Goal: Task Accomplishment & Management: Complete application form

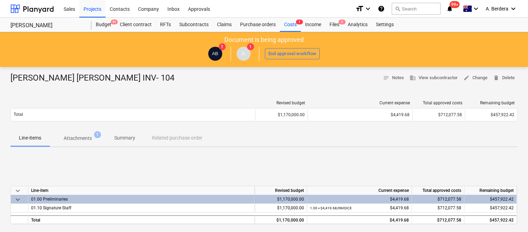
click at [337, 23] on div "Files 3" at bounding box center [334, 25] width 18 height 14
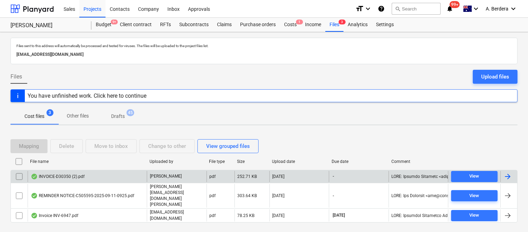
click at [98, 182] on div "INVOICE-D30350 (2).pdf" at bounding box center [87, 176] width 119 height 11
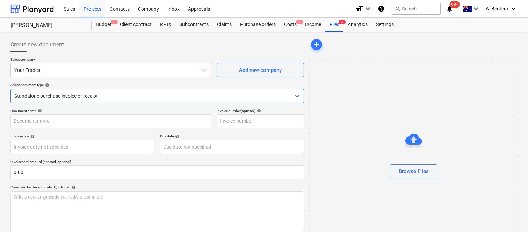
type input "D30350"
type input "[DATE]"
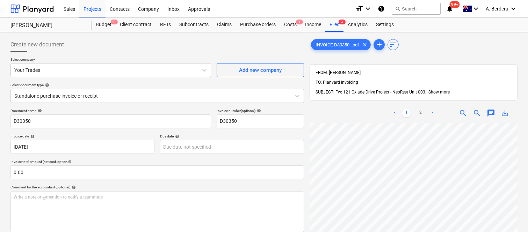
scroll to position [0, 159]
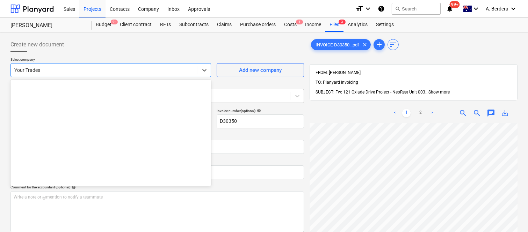
click at [86, 72] on div at bounding box center [104, 70] width 180 height 7
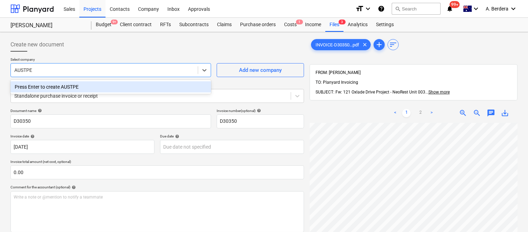
type input "AUSTPEK"
click at [100, 91] on div "Press Enter to create AUSTPEK" at bounding box center [110, 86] width 200 height 11
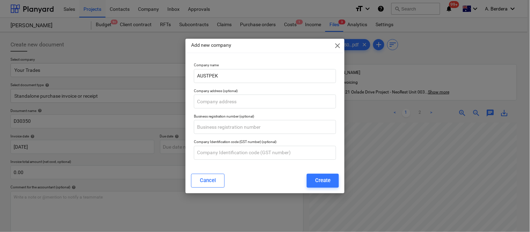
click at [373, 135] on div "Add new company close Company name AUSTPEK Company address (optional) Business …" at bounding box center [265, 116] width 530 height 232
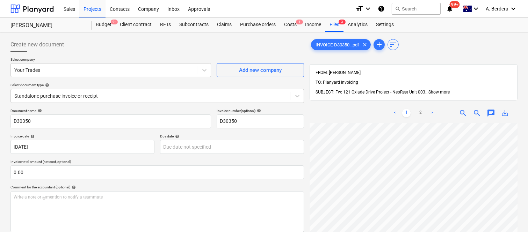
scroll to position [0, 158]
click at [465, 109] on span "zoom_in" at bounding box center [462, 113] width 8 height 8
click at [460, 109] on span "zoom_in" at bounding box center [462, 113] width 8 height 8
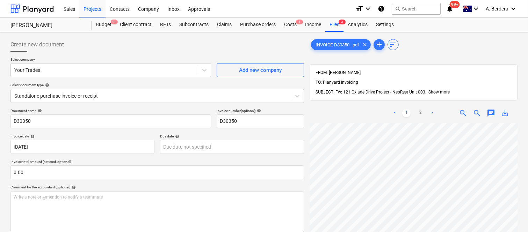
scroll to position [23, 315]
click at [116, 72] on div at bounding box center [104, 70] width 180 height 7
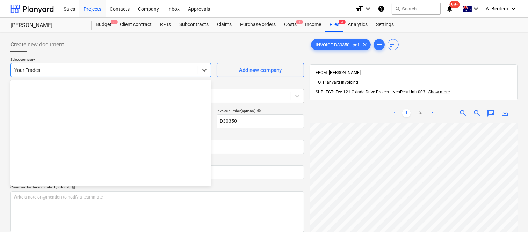
scroll to position [6824, 0]
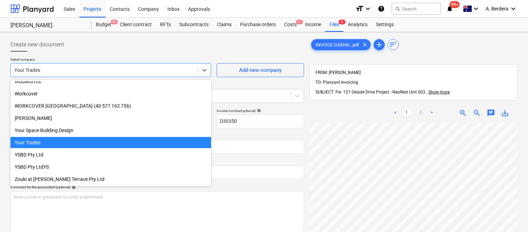
paste input "AUSTPEK PTY LTD"
type input "AUSTPEK PTY LTD"
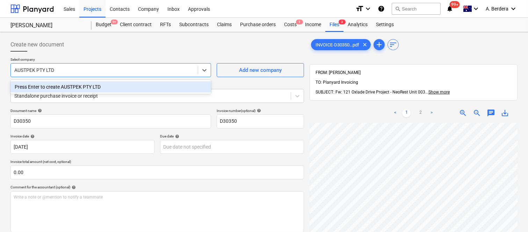
click at [114, 86] on div "Press Enter to create AUSTPEK PTY LTD" at bounding box center [110, 86] width 200 height 11
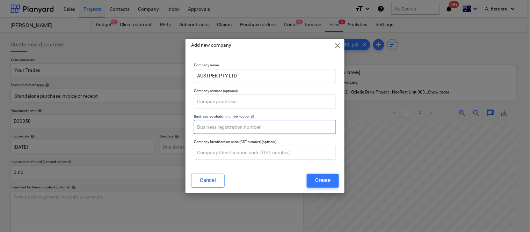
click at [231, 125] on input "text" at bounding box center [265, 127] width 142 height 14
paste input "85 092 996 328"
type input "85 092 996 328"
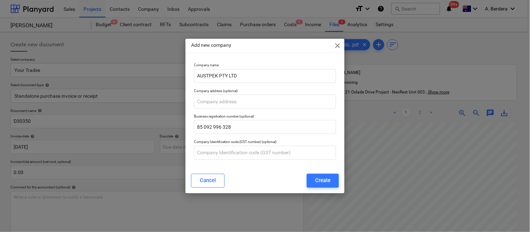
click at [255, 171] on div "Cancel Create" at bounding box center [265, 181] width 156 height 20
click at [319, 181] on div "Create" at bounding box center [322, 180] width 15 height 9
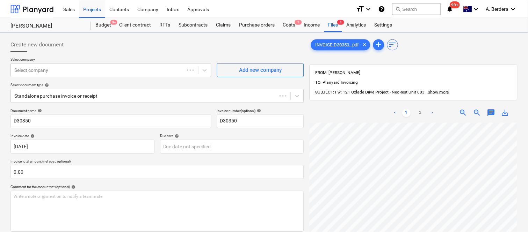
scroll to position [23, 314]
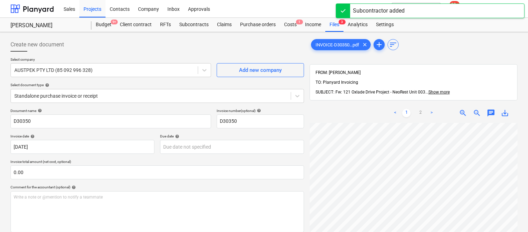
click at [475, 109] on span "zoom_out" at bounding box center [476, 113] width 8 height 8
click at [476, 109] on span "zoom_out" at bounding box center [476, 113] width 8 height 8
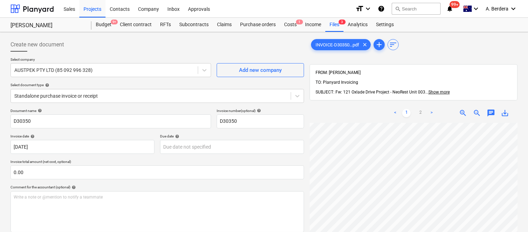
scroll to position [54, 0]
click at [474, 109] on span "zoom_out" at bounding box center [476, 113] width 8 height 8
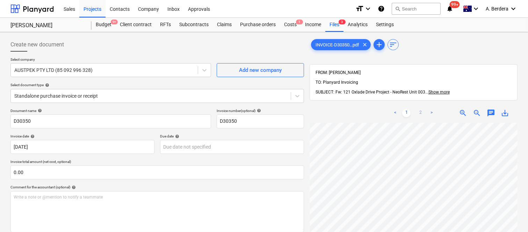
click at [423, 109] on link "2" at bounding box center [420, 113] width 8 height 8
click at [406, 109] on link "1" at bounding box center [406, 113] width 8 height 8
click at [461, 109] on span "zoom_in" at bounding box center [462, 113] width 8 height 8
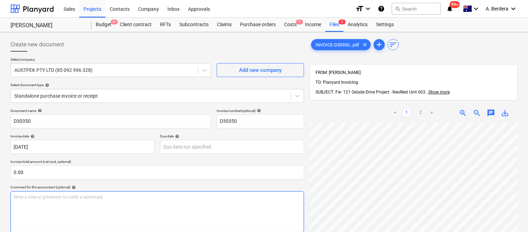
scroll to position [0, 205]
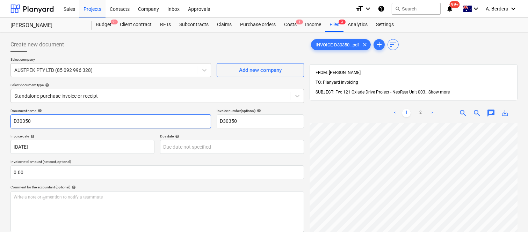
click at [12, 121] on input "D30350" at bounding box center [110, 122] width 200 height 14
type input "AUSTPEK INV- D30350"
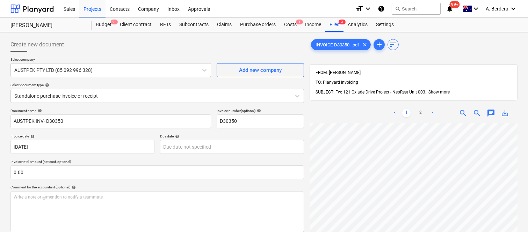
scroll to position [54, 0]
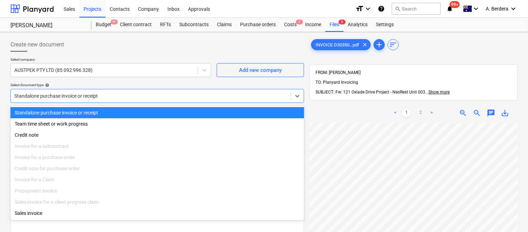
click at [150, 90] on div "Standalone purchase invoice or receipt" at bounding box center [156, 96] width 293 height 14
click at [156, 113] on div "Standalone purchase invoice or receipt" at bounding box center [156, 112] width 293 height 11
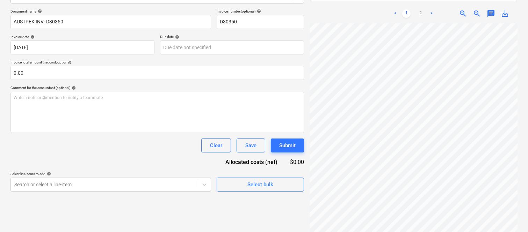
scroll to position [143, 6]
click at [524, 140] on div "Create new document Select company AUSTPEK PTY LTD (85 092 996 328) Add new com…" at bounding box center [264, 87] width 528 height 309
click at [474, 9] on span "zoom_out" at bounding box center [476, 13] width 8 height 8
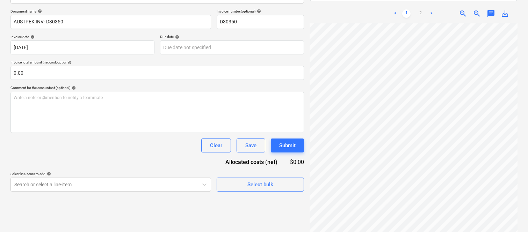
click at [474, 9] on span "zoom_out" at bounding box center [476, 13] width 8 height 8
click at [475, 9] on span "zoom_out" at bounding box center [476, 13] width 8 height 8
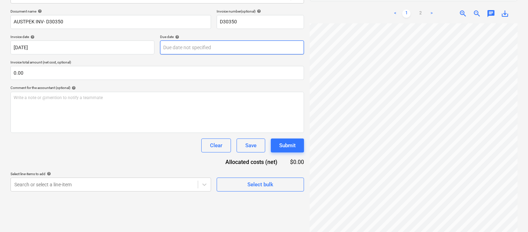
click at [231, 46] on body "Sales Projects Contacts Company Inbox Approvals format_size keyboard_arrow_down…" at bounding box center [264, 16] width 528 height 232
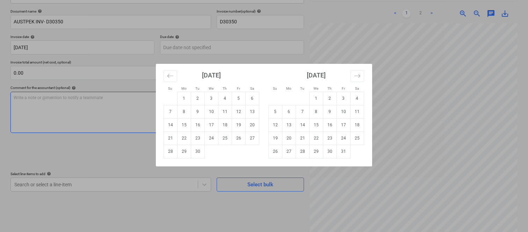
click at [197, 112] on td "9" at bounding box center [198, 111] width 14 height 13
type input "[DATE]"
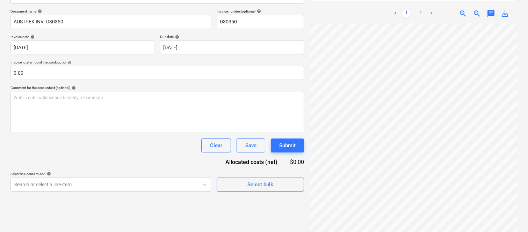
scroll to position [86, 0]
click at [463, 9] on span "zoom_in" at bounding box center [462, 13] width 8 height 8
click at [404, 7] on div "< 1 2 > zoom_in zoom_out chat 0 save_alt" at bounding box center [413, 120] width 208 height 232
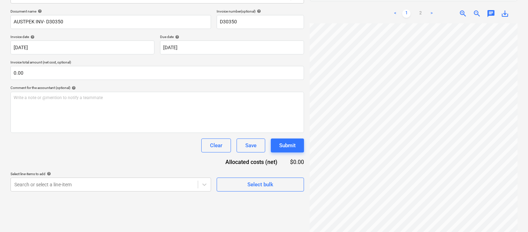
scroll to position [173, 107]
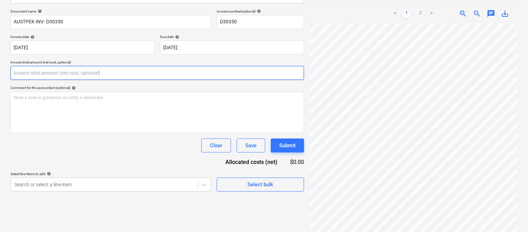
click at [84, 75] on input "text" at bounding box center [156, 73] width 293 height 14
paste input "9,795.45"
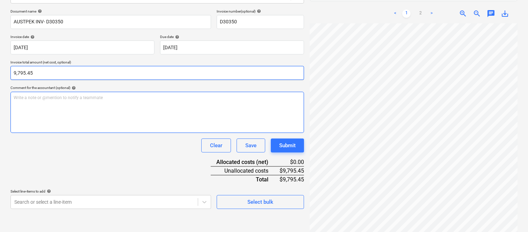
type input "9,795.45"
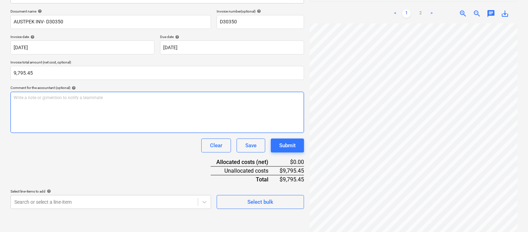
scroll to position [233, 0]
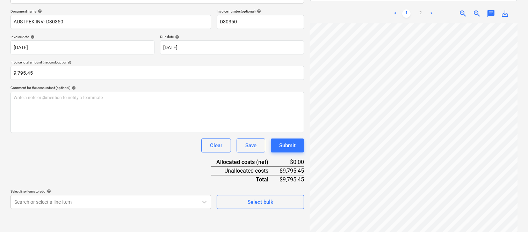
click at [523, 96] on div "Create new document Select company AUSTPEK PTY LTD (85 092 996 328) Add new com…" at bounding box center [264, 87] width 528 height 309
click at [418, 9] on link "2" at bounding box center [420, 13] width 8 height 8
click at [518, 140] on div "INVOICE-D30350...pdf clear add sort FROM: [PERSON_NAME] TO: Planyard Invoicing …" at bounding box center [413, 86] width 213 height 303
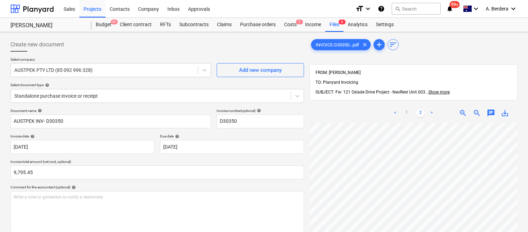
scroll to position [0, 0]
click at [407, 109] on link "1" at bounding box center [406, 113] width 8 height 8
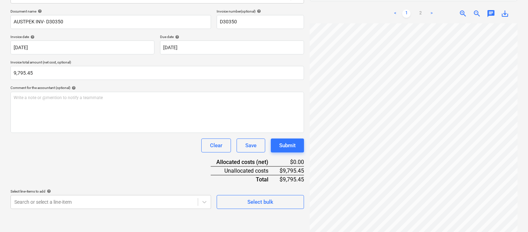
scroll to position [81, 0]
click at [118, 133] on body "Sales Projects Contacts Company Inbox Approvals format_size keyboard_arrow_down…" at bounding box center [264, 16] width 528 height 232
drag, startPoint x: 118, startPoint y: 199, endPoint x: 487, endPoint y: 9, distance: 415.5
click at [487, 9] on div "< 1 2 > zoom_in zoom_out chat 0 save_alt" at bounding box center [413, 120] width 208 height 232
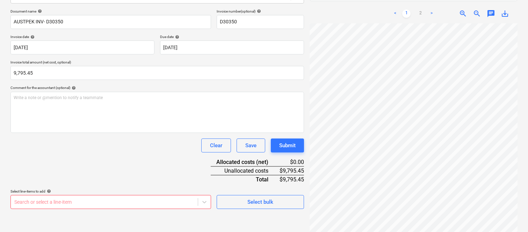
click at [95, 133] on body "Sales Projects Contacts Company Inbox Approvals format_size keyboard_arrow_down…" at bounding box center [264, 16] width 528 height 232
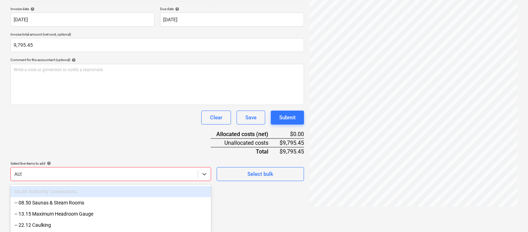
scroll to position [100, 0]
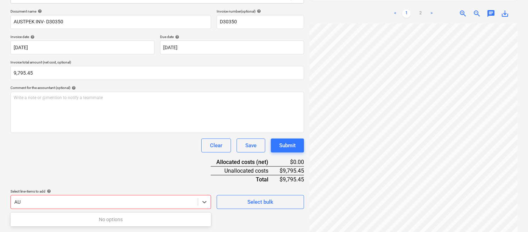
type input "A"
drag, startPoint x: 95, startPoint y: 198, endPoint x: 400, endPoint y: 225, distance: 306.3
click at [397, 133] on html "Sales Projects Contacts Company Inbox Approvals format_size keyboard_arrow_down…" at bounding box center [264, 16] width 528 height 232
click at [424, 9] on link "2" at bounding box center [420, 13] width 8 height 8
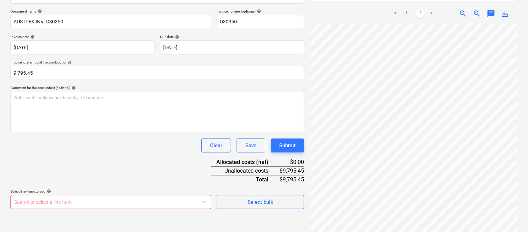
scroll to position [0, 0]
click at [527, 133] on html "Sales Projects Contacts Company Inbox Approvals format_size keyboard_arrow_down…" at bounding box center [264, 16] width 528 height 232
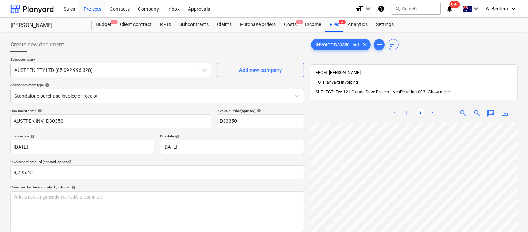
click at [407, 109] on link "1" at bounding box center [406, 113] width 8 height 8
click at [430, 103] on div "< 1 2 > zoom_in zoom_out chat 0 save_alt" at bounding box center [413, 219] width 208 height 232
click at [442, 106] on div "< 1 2 > zoom_in zoom_out chat 0 save_alt" at bounding box center [413, 219] width 208 height 232
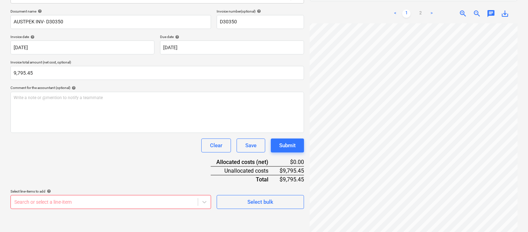
scroll to position [186, 0]
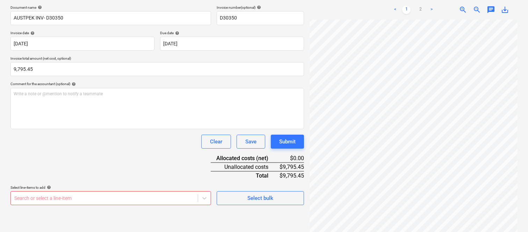
click at [73, 129] on body "Sales Projects Contacts Company Inbox Approvals format_size keyboard_arrow_down…" at bounding box center [264, 13] width 528 height 232
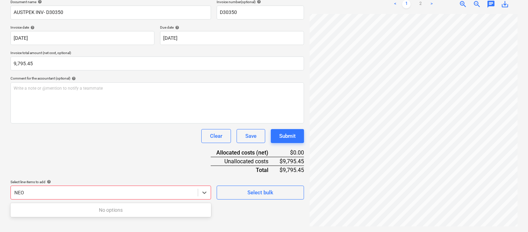
scroll to position [100, 0]
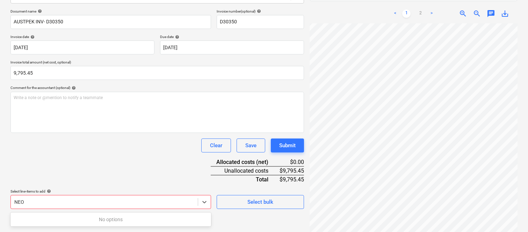
type input "NEO"
type input "BATHR"
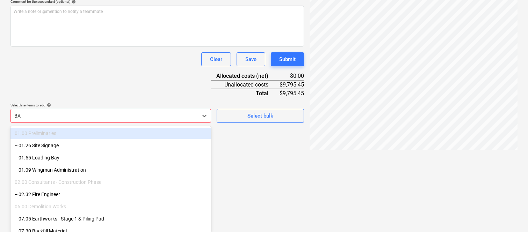
type input "B"
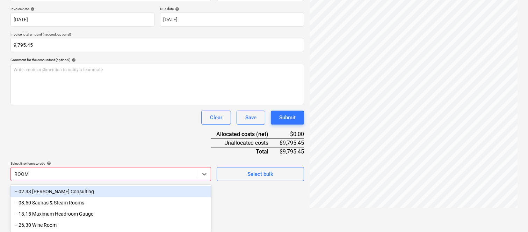
scroll to position [128, 0]
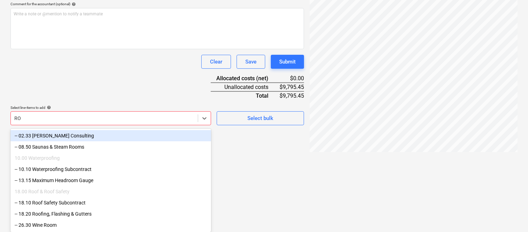
type input "R"
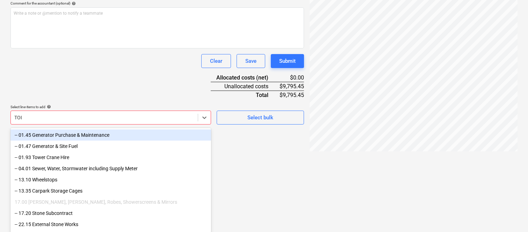
scroll to position [100, 0]
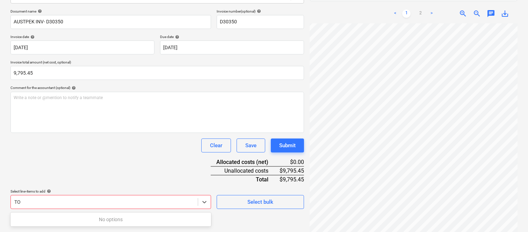
type input "T"
click at [151, 133] on body "Sales Projects Contacts Company Inbox Approvals format_size keyboard_arrow_down…" at bounding box center [264, 16] width 528 height 232
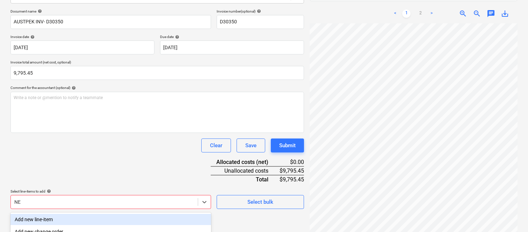
scroll to position [186, 0]
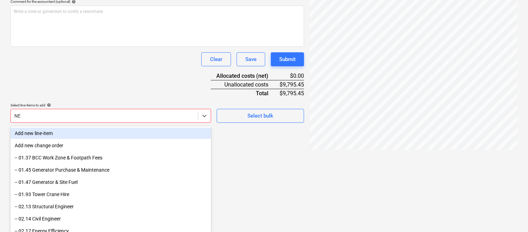
type input "N"
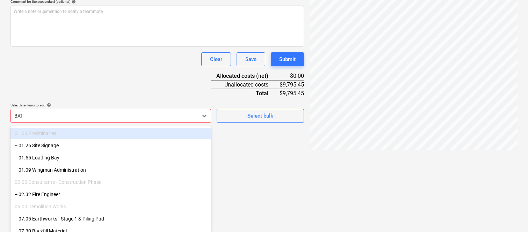
scroll to position [100, 0]
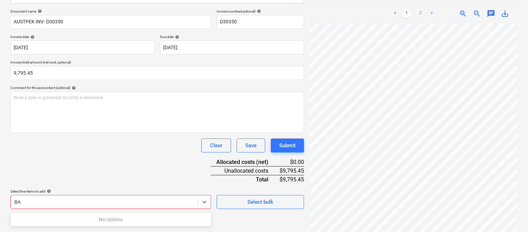
type input "B"
click at [420, 9] on link "2" at bounding box center [420, 13] width 8 height 8
click at [407, 9] on link "1" at bounding box center [406, 13] width 8 height 8
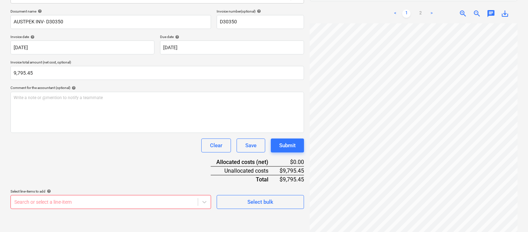
click at [145, 133] on body "Sales Projects Contacts Company Inbox Approvals format_size keyboard_arrow_down…" at bounding box center [264, 16] width 528 height 232
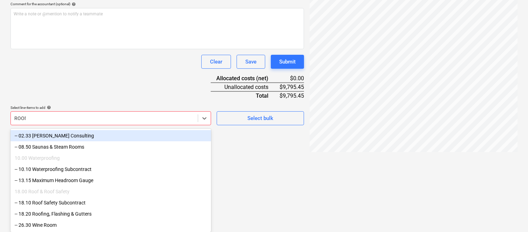
scroll to position [128, 0]
type input "R"
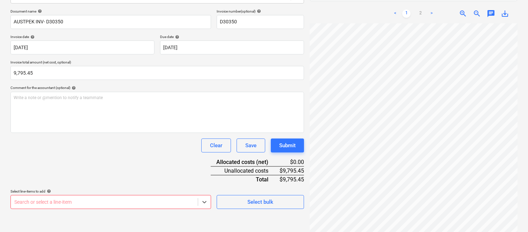
scroll to position [186, 0]
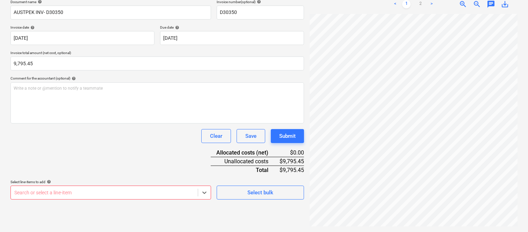
click at [112, 123] on body "Sales Projects Contacts Company Inbox Approvals format_size keyboard_arrow_down…" at bounding box center [264, 7] width 528 height 232
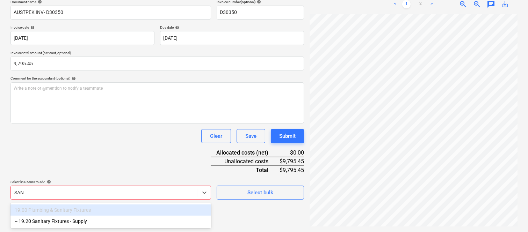
scroll to position [105, 0]
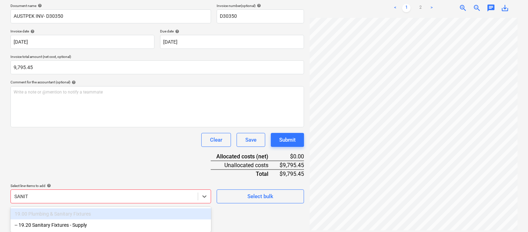
type input "SANITA"
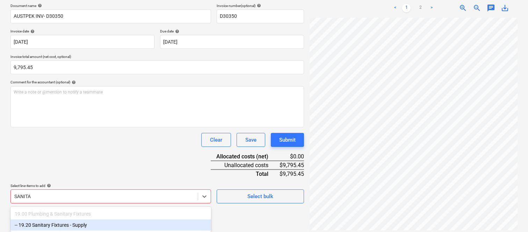
drag, startPoint x: 101, startPoint y: 224, endPoint x: 96, endPoint y: 178, distance: 46.3
click at [101, 224] on div "-- 19.20 Sanitary Fixtures - Supply" at bounding box center [110, 225] width 200 height 11
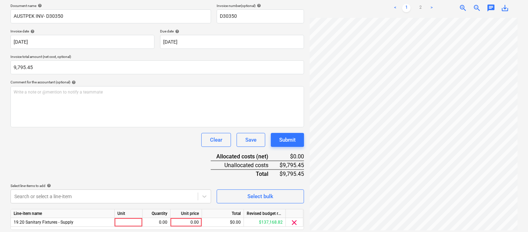
click at [91, 152] on div "Document name help AUSTPEK INV- D30350 Invoice number (optional) help D30350 In…" at bounding box center [156, 126] width 293 height 246
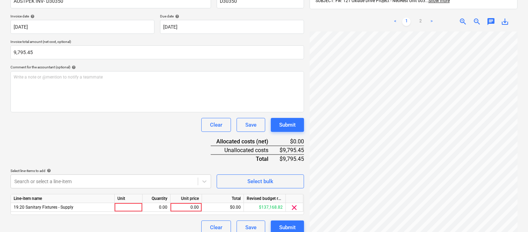
scroll to position [128, 0]
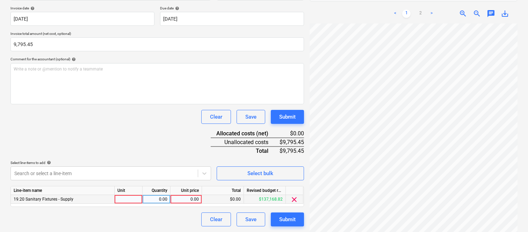
click at [133, 199] on div at bounding box center [129, 199] width 28 height 9
type input "INVOICE"
click at [163, 198] on div "0.00" at bounding box center [156, 199] width 22 height 9
type input "1"
click at [185, 200] on div "0.00" at bounding box center [185, 199] width 25 height 9
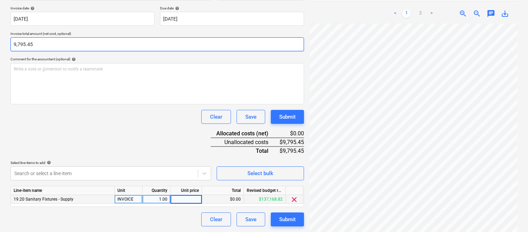
click at [22, 44] on input "9,795.45" at bounding box center [156, 44] width 293 height 14
click at [22, 44] on input "9795.45" at bounding box center [156, 44] width 293 height 14
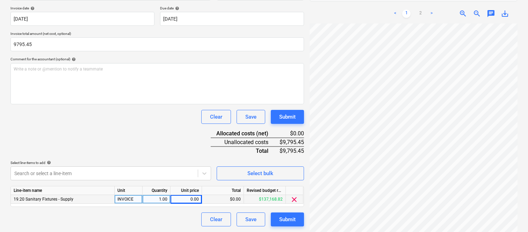
type input "9,795.45"
click at [186, 197] on div "0.00" at bounding box center [185, 199] width 25 height 9
type input "9795.45"
click at [148, 144] on div "Document name help AUSTPEK INV- D30350 Invoice number (optional) help D30350 In…" at bounding box center [156, 103] width 293 height 246
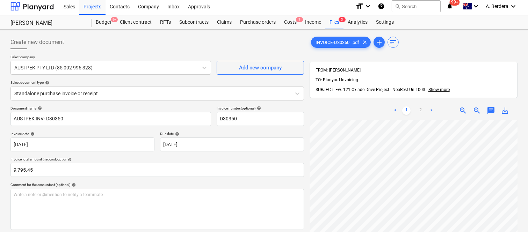
scroll to position [0, 0]
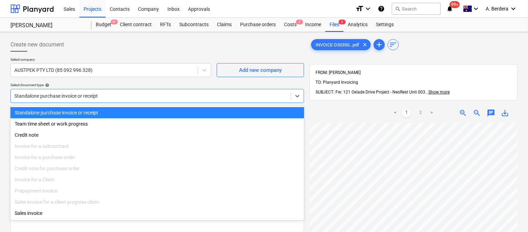
click at [119, 94] on div at bounding box center [150, 96] width 273 height 7
click at [119, 113] on div "Standalone purchase invoice or receipt" at bounding box center [156, 112] width 293 height 11
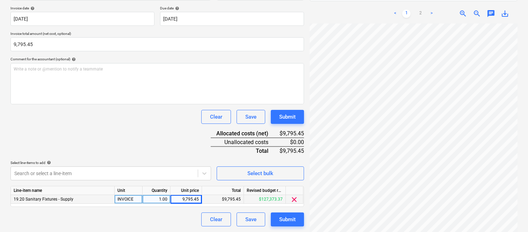
scroll to position [215, 107]
click at [143, 122] on div "Clear Save Submit" at bounding box center [156, 117] width 293 height 14
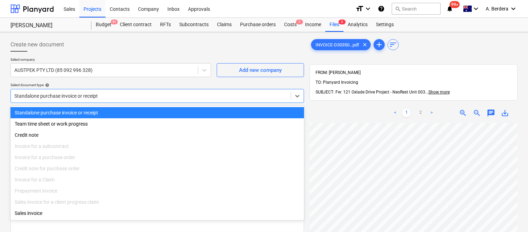
click at [140, 91] on div "Standalone purchase invoice or receipt" at bounding box center [151, 96] width 280 height 10
click at [149, 111] on div "Standalone purchase invoice or receipt" at bounding box center [156, 112] width 293 height 11
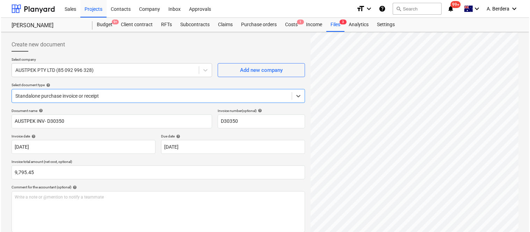
scroll to position [128, 0]
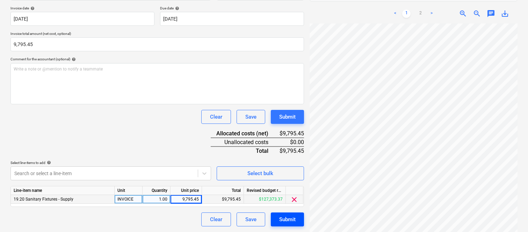
click at [287, 224] on div "Submit" at bounding box center [287, 219] width 16 height 9
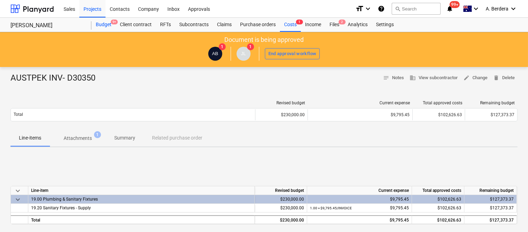
click at [98, 23] on div "Budget 9+" at bounding box center [103, 25] width 24 height 14
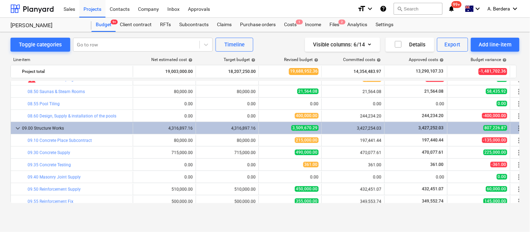
scroll to position [1126, 0]
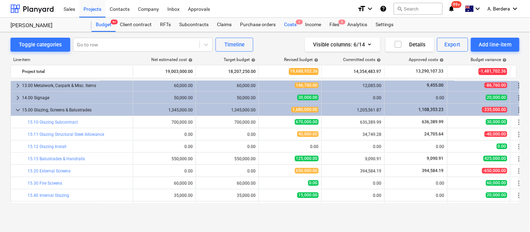
click at [292, 25] on div "Costs 1" at bounding box center [290, 25] width 21 height 14
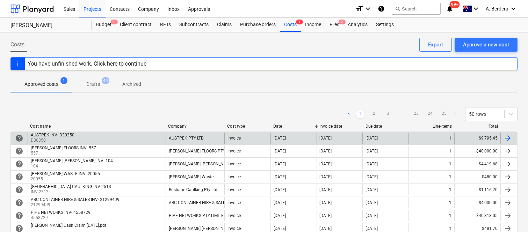
click at [115, 138] on div "AUSTPEK INV- D30350 D30350" at bounding box center [97, 138] width 138 height 11
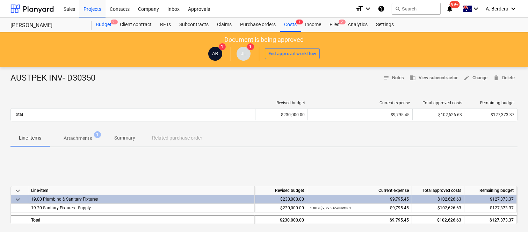
click at [106, 22] on div "Budget 9+" at bounding box center [103, 25] width 24 height 14
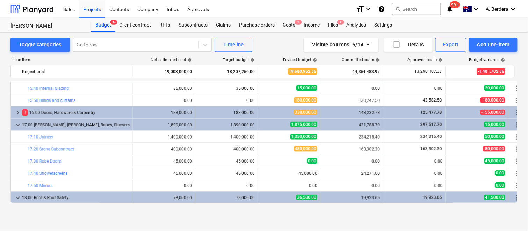
scroll to position [1340, 0]
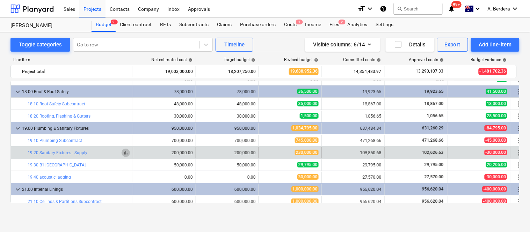
click at [128, 155] on span "bar_chart" at bounding box center [126, 153] width 6 height 6
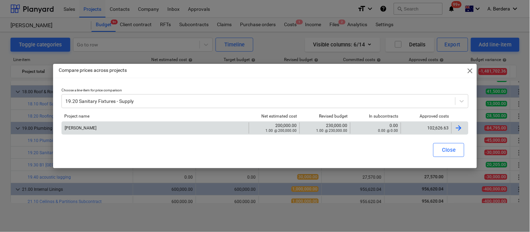
click at [425, 126] on div "102,626.63" at bounding box center [426, 128] width 45 height 5
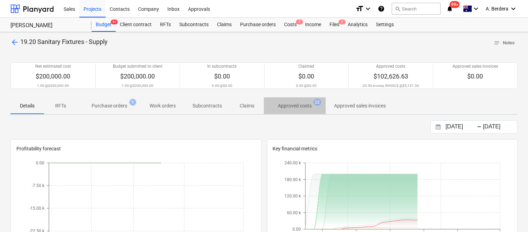
click at [298, 105] on p "Approved costs" at bounding box center [295, 105] width 34 height 7
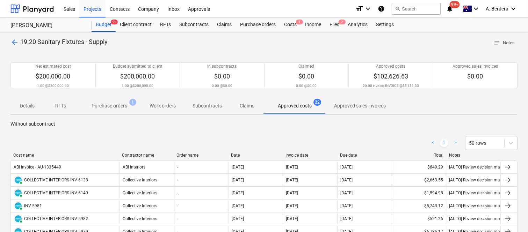
drag, startPoint x: 71, startPoint y: 156, endPoint x: 122, endPoint y: 149, distance: 50.8
click at [332, 21] on div "Files 9+" at bounding box center [334, 25] width 18 height 14
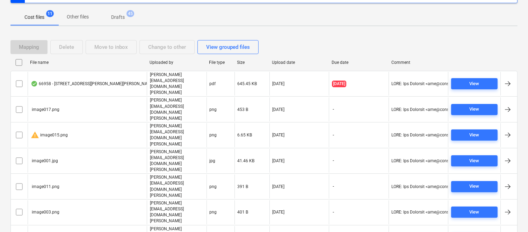
scroll to position [106, 0]
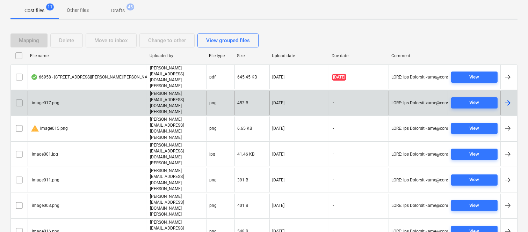
click at [18, 97] on input "checkbox" at bounding box center [19, 102] width 11 height 11
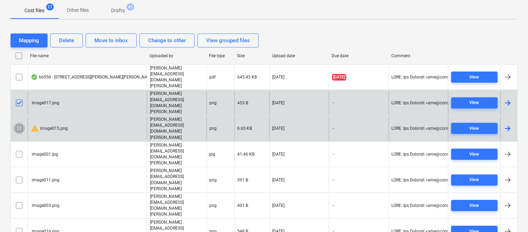
click at [19, 123] on input "checkbox" at bounding box center [19, 128] width 11 height 11
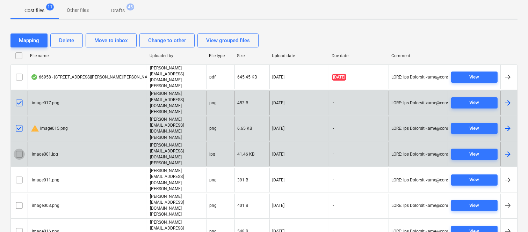
click at [18, 149] on input "checkbox" at bounding box center [19, 154] width 11 height 11
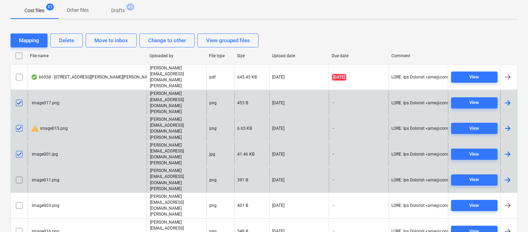
click at [20, 175] on input "checkbox" at bounding box center [19, 180] width 11 height 11
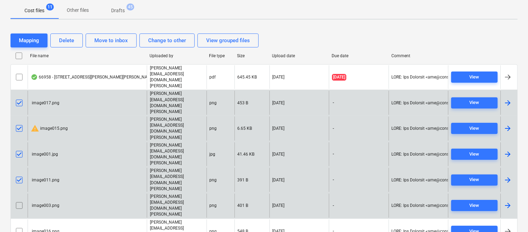
click at [16, 200] on input "checkbox" at bounding box center [19, 205] width 11 height 11
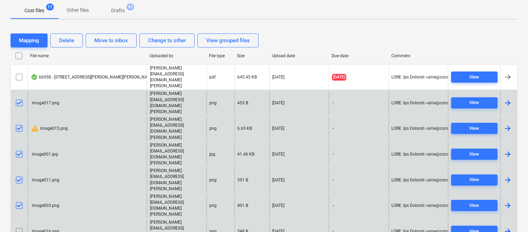
click at [20, 226] on input "checkbox" at bounding box center [19, 231] width 11 height 11
click at [68, 37] on div "Delete" at bounding box center [66, 40] width 15 height 9
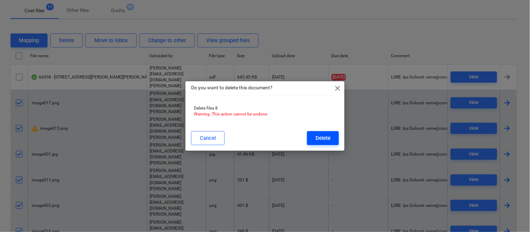
click at [314, 137] on button "Delete" at bounding box center [323, 138] width 32 height 14
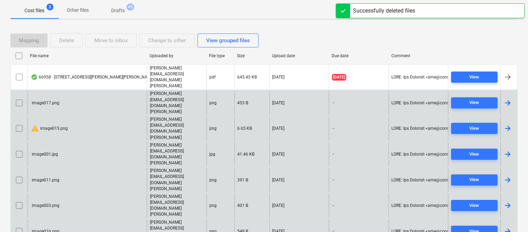
scroll to position [15, 0]
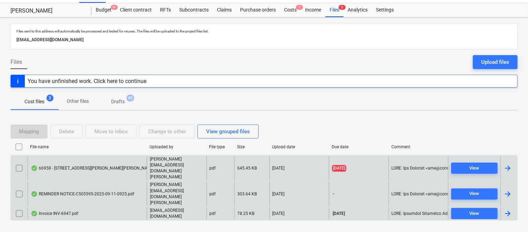
click at [116, 163] on div "66958 - [STREET_ADDRESS][PERSON_NAME][PERSON_NAME]pdf" at bounding box center [87, 168] width 119 height 24
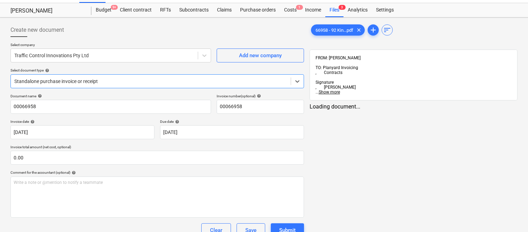
type input "00066958"
type input "[DATE]"
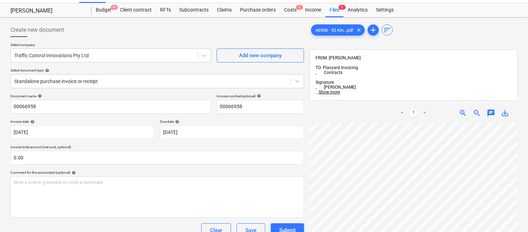
scroll to position [0, 106]
click at [12, 107] on input "00066958" at bounding box center [110, 107] width 200 height 14
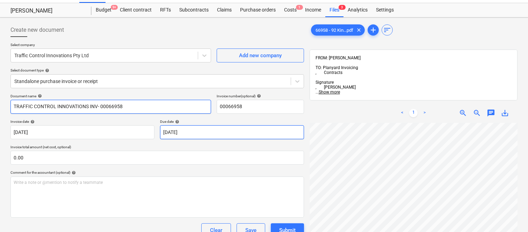
type input "TRAFFIC CONTROL INNOVATIONS INV- 00066958"
click at [208, 131] on body "Sales Projects Contacts Company Inbox 1 Approvals format_size keyboard_arrow_do…" at bounding box center [264, 101] width 528 height 232
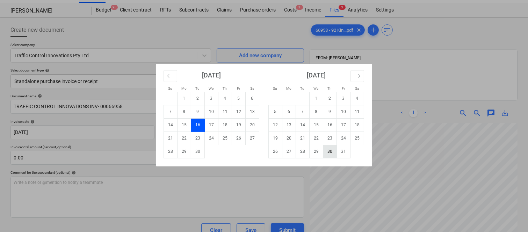
click at [331, 150] on td "30" at bounding box center [330, 151] width 14 height 13
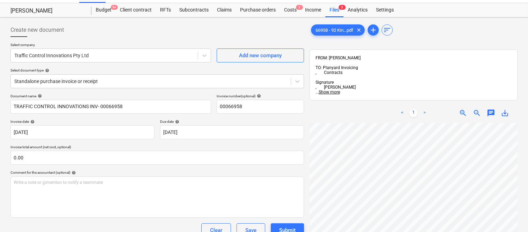
type input "[DATE]"
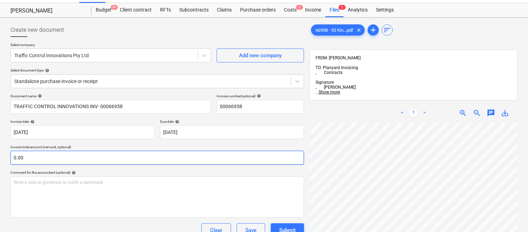
scroll to position [228, 107]
click at [89, 157] on input "0.00" at bounding box center [156, 158] width 293 height 14
paste input "1,220"
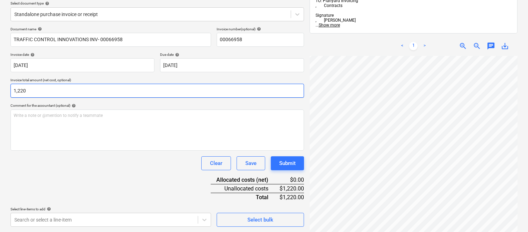
scroll to position [100, 0]
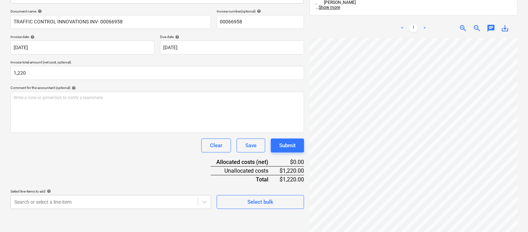
type input "1,220.00"
click at [106, 154] on div "Document name help TRAFFIC CONTROL INNOVATIONS INV- 00066958 Invoice number (op…" at bounding box center [156, 109] width 293 height 200
click at [95, 133] on body "Sales Projects Contacts Company Inbox 1 Approvals format_size keyboard_arrow_do…" at bounding box center [264, 16] width 528 height 232
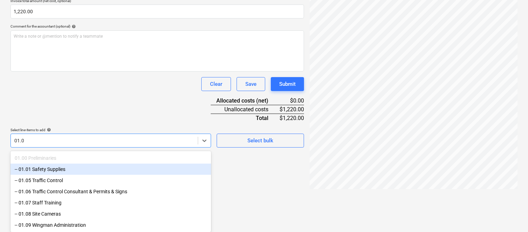
type input "01.05"
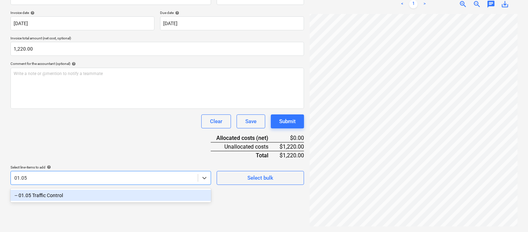
scroll to position [100, 0]
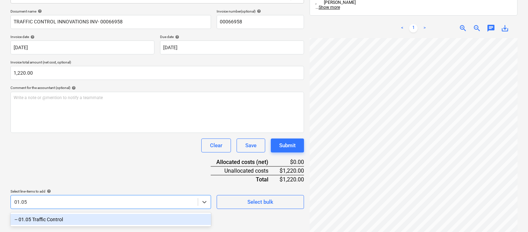
click at [55, 215] on div "-- 01.05 Traffic Control" at bounding box center [110, 219] width 200 height 11
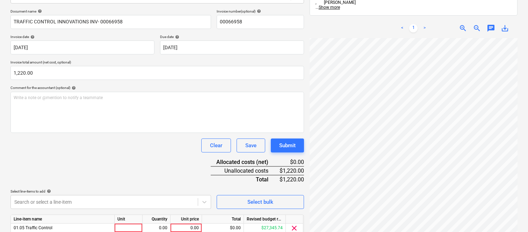
click at [61, 173] on div "Document name help TRAFFIC CONTROL INNOVATIONS INV- 00066958 Invoice number (op…" at bounding box center [156, 132] width 293 height 246
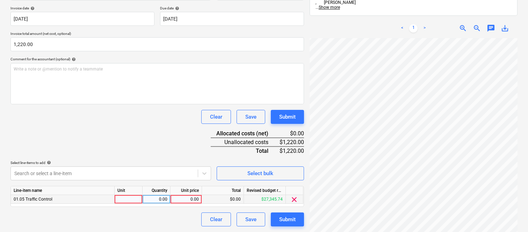
click at [124, 198] on div at bounding box center [129, 199] width 28 height 9
type input "INVOICE"
click at [159, 199] on div "0.00" at bounding box center [156, 199] width 22 height 9
type input "1"
click at [189, 199] on div "0.00" at bounding box center [185, 199] width 25 height 9
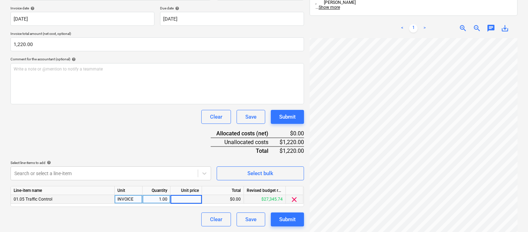
type input "1,220"
click at [175, 219] on div "Clear Save Submit" at bounding box center [156, 220] width 293 height 14
click at [292, 220] on div "Submit" at bounding box center [287, 219] width 16 height 9
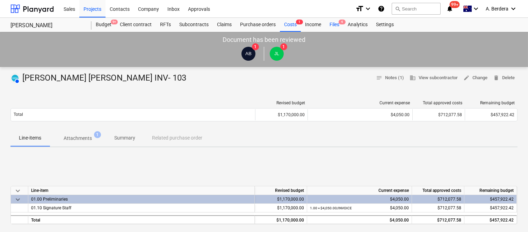
click at [341, 21] on span "4" at bounding box center [341, 22] width 7 height 5
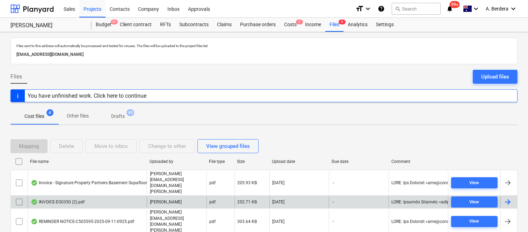
click at [111, 197] on div "INVOICE-D30350 (2).pdf" at bounding box center [87, 202] width 119 height 11
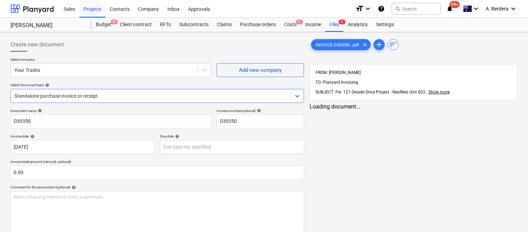
type input "D30350"
type input "[DATE]"
click at [334, 27] on div "Files 4" at bounding box center [334, 25] width 18 height 14
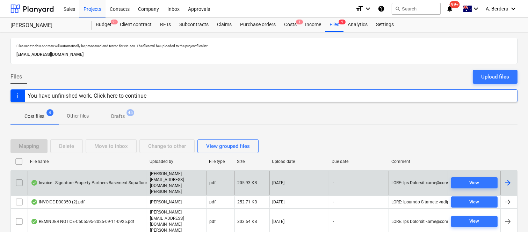
click at [111, 180] on div "Invoice - Signature Property Partners Basement Supafloor and Refuse and Comms R…" at bounding box center [122, 183] width 182 height 6
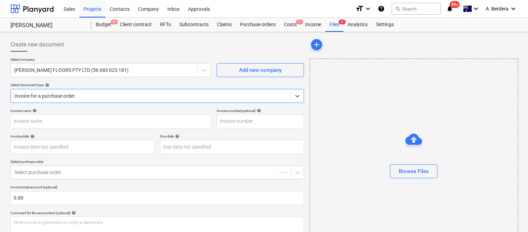
type input "557"
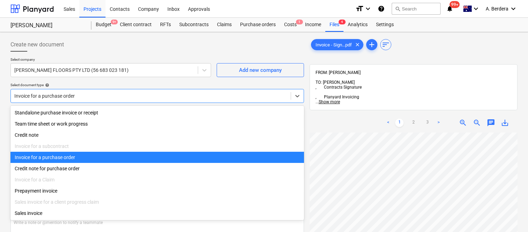
click at [113, 94] on div at bounding box center [150, 96] width 273 height 7
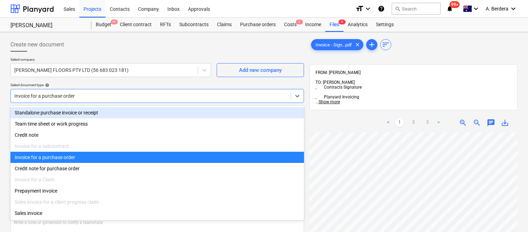
click at [95, 112] on div "Standalone purchase invoice or receipt" at bounding box center [156, 112] width 293 height 11
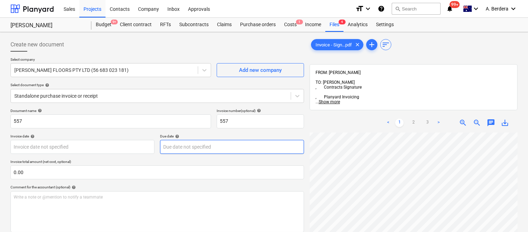
scroll to position [23, 50]
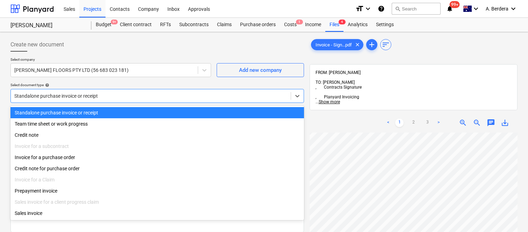
click at [141, 93] on div at bounding box center [150, 96] width 273 height 7
click at [143, 109] on div "Standalone purchase invoice or receipt" at bounding box center [156, 112] width 293 height 11
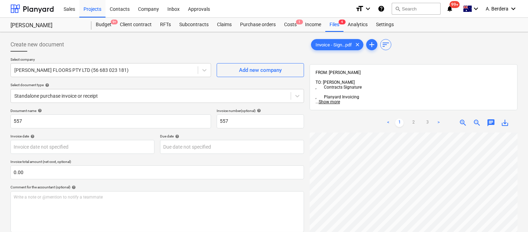
scroll to position [15, 0]
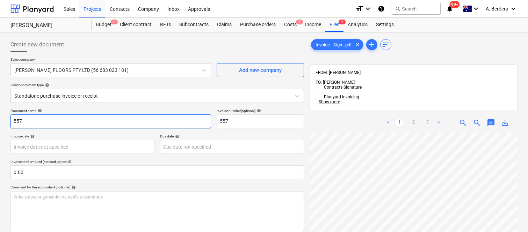
click at [10, 120] on input "557" at bounding box center [110, 122] width 200 height 14
type input "[PERSON_NAME] FLOORS INV- 557"
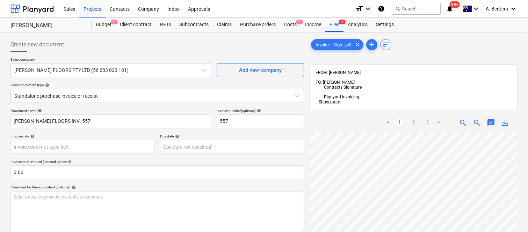
scroll to position [233, 58]
click at [413, 119] on link "2" at bounding box center [413, 123] width 8 height 8
click at [411, 232] on html "Sales Projects Contacts Company Inbox Approvals format_size keyboard_arrow_down…" at bounding box center [264, 116] width 528 height 232
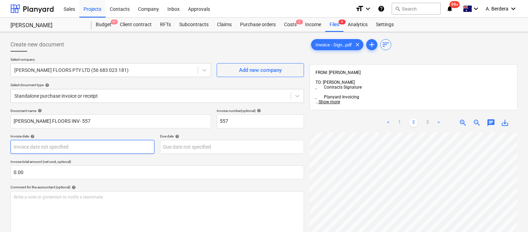
click at [31, 146] on body "Sales Projects Contacts Company Inbox Approvals format_size keyboard_arrow_down…" at bounding box center [264, 116] width 528 height 232
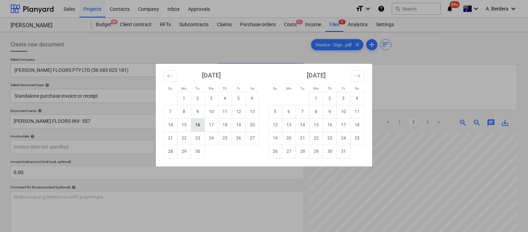
click at [196, 126] on td "16" at bounding box center [198, 124] width 14 height 13
type input "[DATE]"
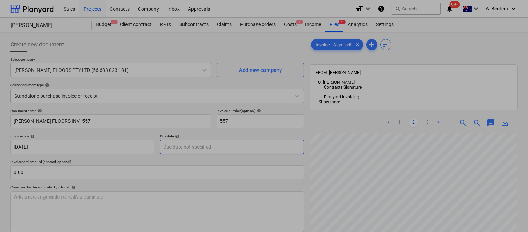
click at [257, 149] on body "Sales Projects Contacts Company Inbox Approvals format_size keyboard_arrow_down…" at bounding box center [264, 116] width 528 height 232
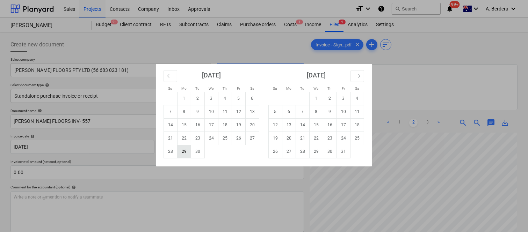
click at [182, 151] on td "29" at bounding box center [184, 151] width 14 height 13
type input "[DATE]"
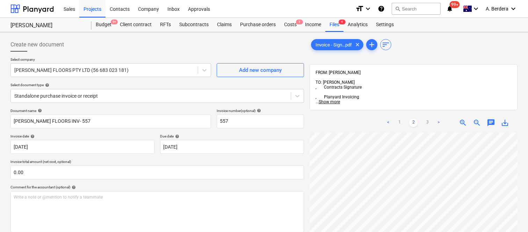
scroll to position [81, 65]
click at [429, 119] on link "3" at bounding box center [427, 123] width 8 height 8
drag, startPoint x: 527, startPoint y: 157, endPoint x: 529, endPoint y: 228, distance: 70.9
click at [528, 229] on html "Sales Projects Contacts Company Inbox Approvals format_size keyboard_arrow_down…" at bounding box center [264, 116] width 528 height 232
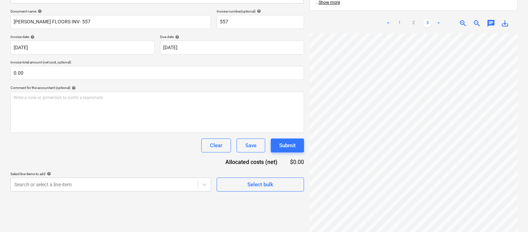
scroll to position [165, 27]
drag, startPoint x: 189, startPoint y: 22, endPoint x: 256, endPoint y: 46, distance: 71.2
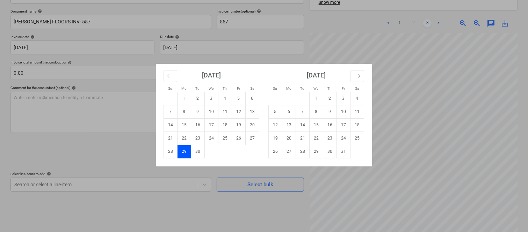
drag, startPoint x: 256, startPoint y: 46, endPoint x: 345, endPoint y: 21, distance: 92.0
click at [345, 21] on div "Su Mo Tu We Th Fr Sa Su Mo Tu We Th Fr Sa August 2025 1 2 3 4 5 6 7 8 9 10 11 1…" at bounding box center [264, 116] width 528 height 232
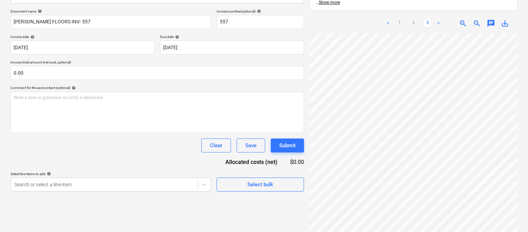
scroll to position [1, 11]
click at [412, 19] on link "2" at bounding box center [413, 23] width 8 height 8
click at [391, 224] on div at bounding box center [413, 139] width 208 height 213
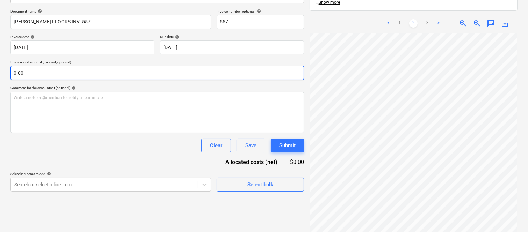
click at [61, 72] on input "0.00" at bounding box center [156, 73] width 293 height 14
paste input "48,000"
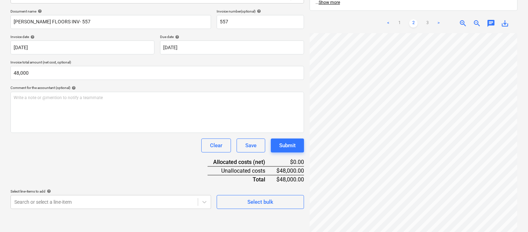
type input "48,000.00"
click at [75, 167] on div "Document name help ROBERTS FLOORS INV- 557 Invoice number (optional) help 557 I…" at bounding box center [156, 109] width 293 height 200
click at [84, 133] on body "Sales Projects Contacts Company Inbox Approvals format_size keyboard_arrow_down…" at bounding box center [264, 16] width 528 height 232
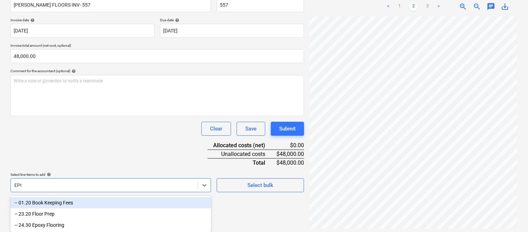
scroll to position [100, 0]
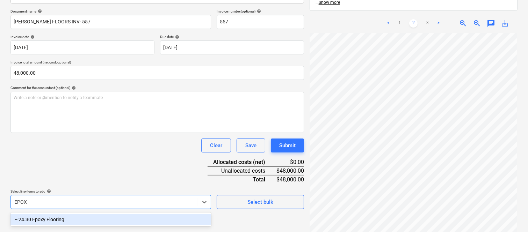
type input "EPOXY"
click at [86, 220] on div "-- 24.30 Epoxy Flooring" at bounding box center [110, 219] width 200 height 11
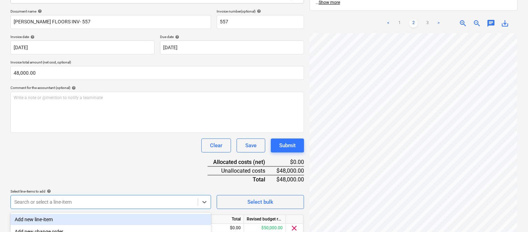
click at [68, 147] on div "Clear Save Submit" at bounding box center [156, 146] width 293 height 14
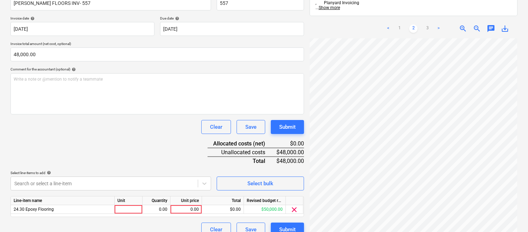
scroll to position [128, 0]
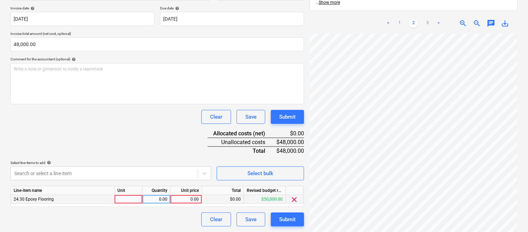
click at [124, 200] on div at bounding box center [129, 199] width 28 height 9
type input "INVOICE"
click at [155, 201] on div "0.00" at bounding box center [156, 199] width 22 height 9
type input "1"
click at [193, 199] on div "0.00" at bounding box center [185, 199] width 25 height 9
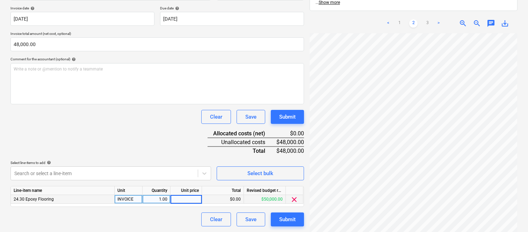
type input "48,000"
click at [137, 142] on div "Document name help ROBERTS FLOORS INV- 557 Invoice number (optional) help 557 I…" at bounding box center [156, 103] width 293 height 246
click at [514, 174] on div at bounding box center [413, 139] width 208 height 213
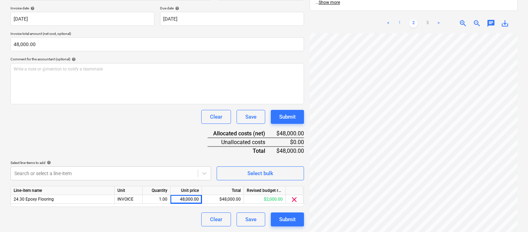
click at [402, 19] on link "1" at bounding box center [399, 23] width 8 height 8
click at [417, 14] on div "< 1 2 3 > zoom_in zoom_out chat 0 save_alt" at bounding box center [413, 130] width 208 height 232
click at [521, 127] on div "Create new document Select company ROBERTS FLOORS PTY LTD (56 683 023 181) Add …" at bounding box center [264, 68] width 528 height 328
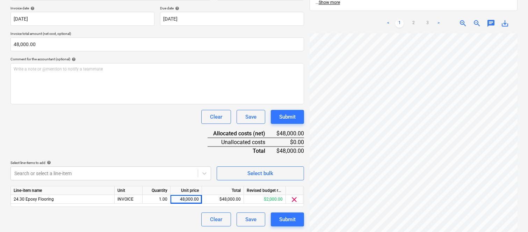
scroll to position [233, 107]
click at [411, 19] on link "2" at bounding box center [413, 23] width 8 height 8
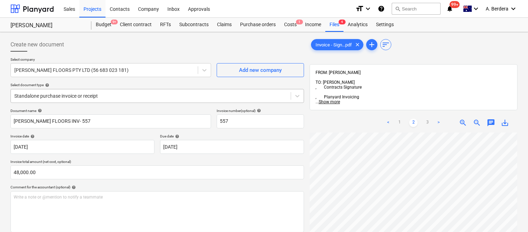
click at [118, 93] on div at bounding box center [150, 96] width 273 height 7
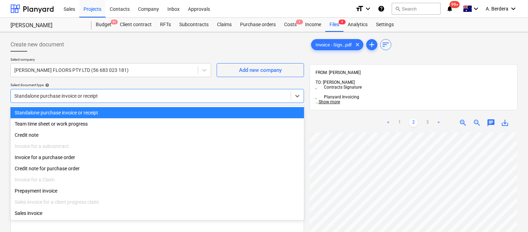
click at [126, 112] on div "Standalone purchase invoice or receipt" at bounding box center [156, 112] width 293 height 11
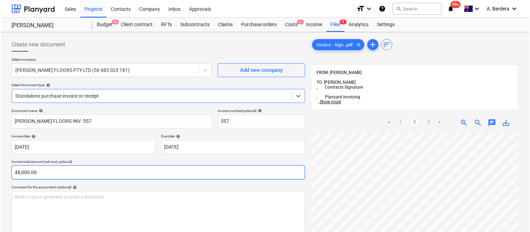
scroll to position [128, 0]
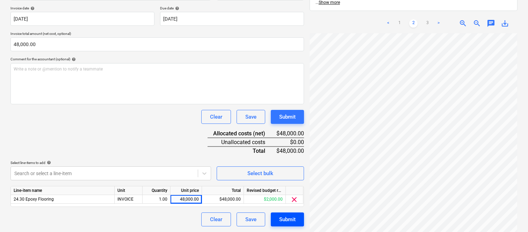
click at [285, 221] on div "Submit" at bounding box center [287, 219] width 16 height 9
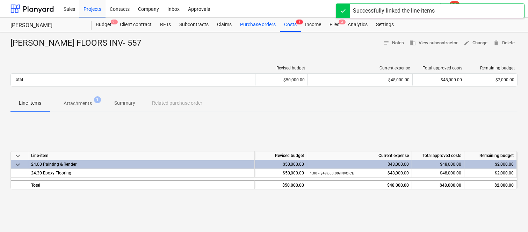
click at [258, 23] on div "Purchase orders" at bounding box center [258, 25] width 44 height 14
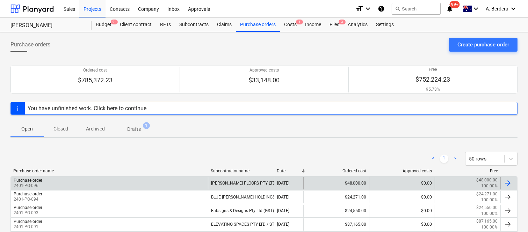
click at [259, 184] on div "[PERSON_NAME] FLOORS PTY LTD" at bounding box center [241, 183] width 66 height 12
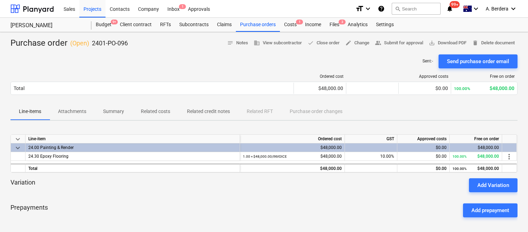
click at [285, 23] on div "Costs 1" at bounding box center [290, 25] width 21 height 14
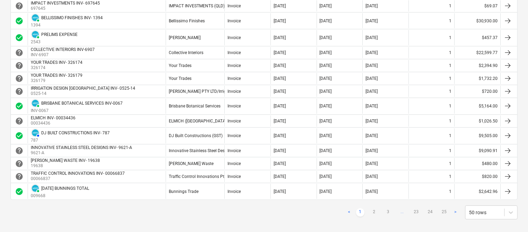
scroll to position [613, 0]
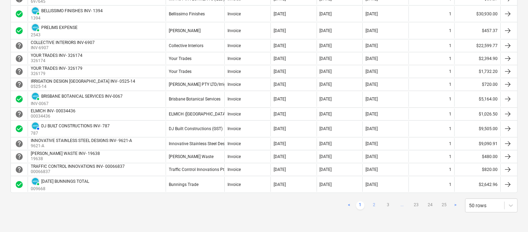
click at [374, 203] on link "2" at bounding box center [374, 205] width 8 height 8
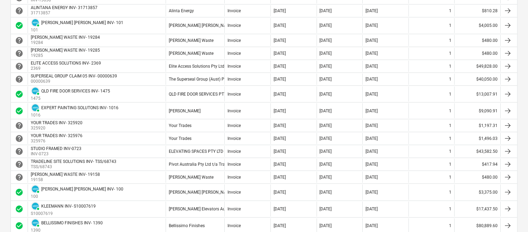
scroll to position [656, 0]
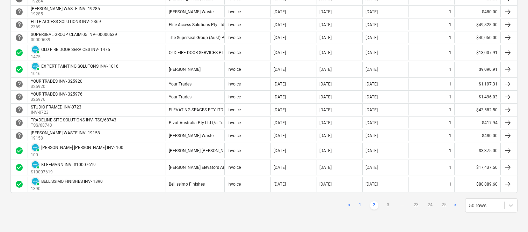
click at [360, 205] on link "1" at bounding box center [360, 205] width 8 height 8
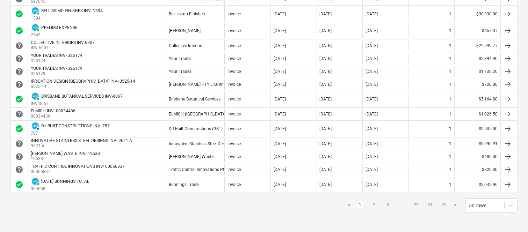
scroll to position [613, 0]
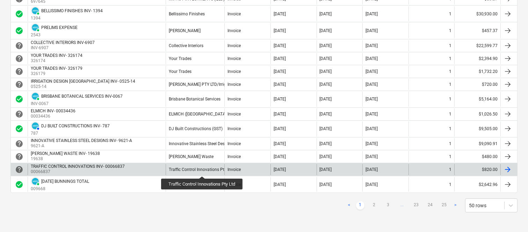
click at [203, 170] on div "Traffic Control Innovations Pty Ltd" at bounding box center [201, 169] width 65 height 5
